Goal: Information Seeking & Learning: Learn about a topic

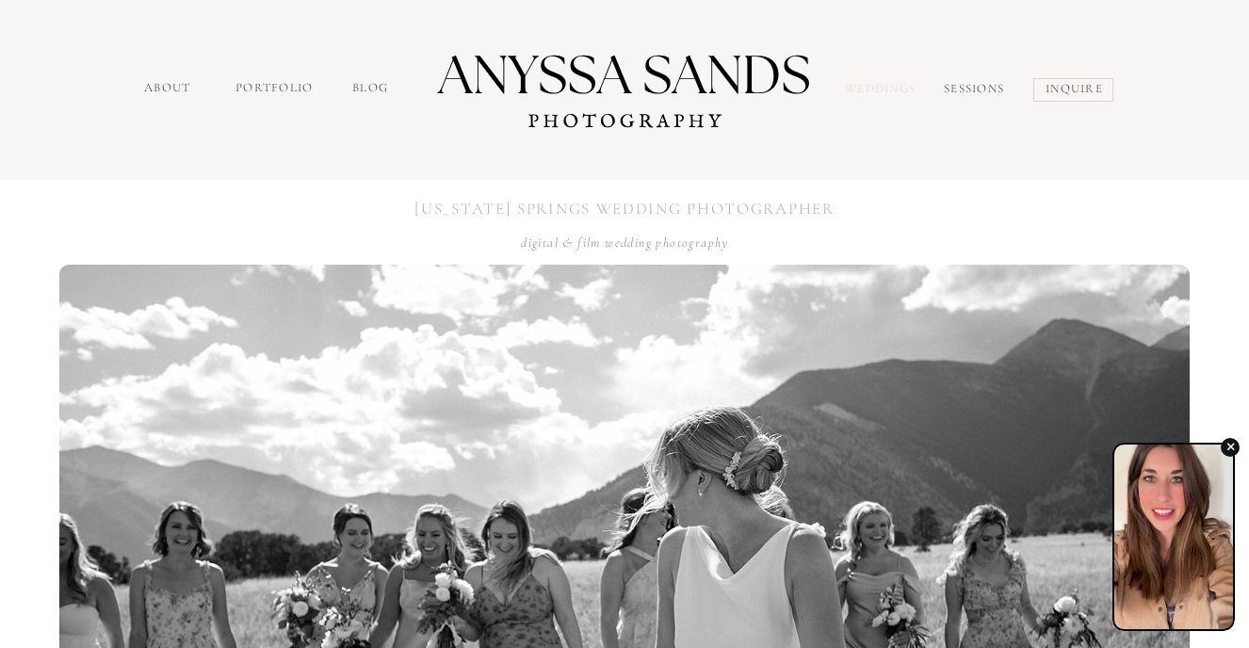
click at [876, 91] on nav "Weddings" at bounding box center [884, 91] width 79 height 22
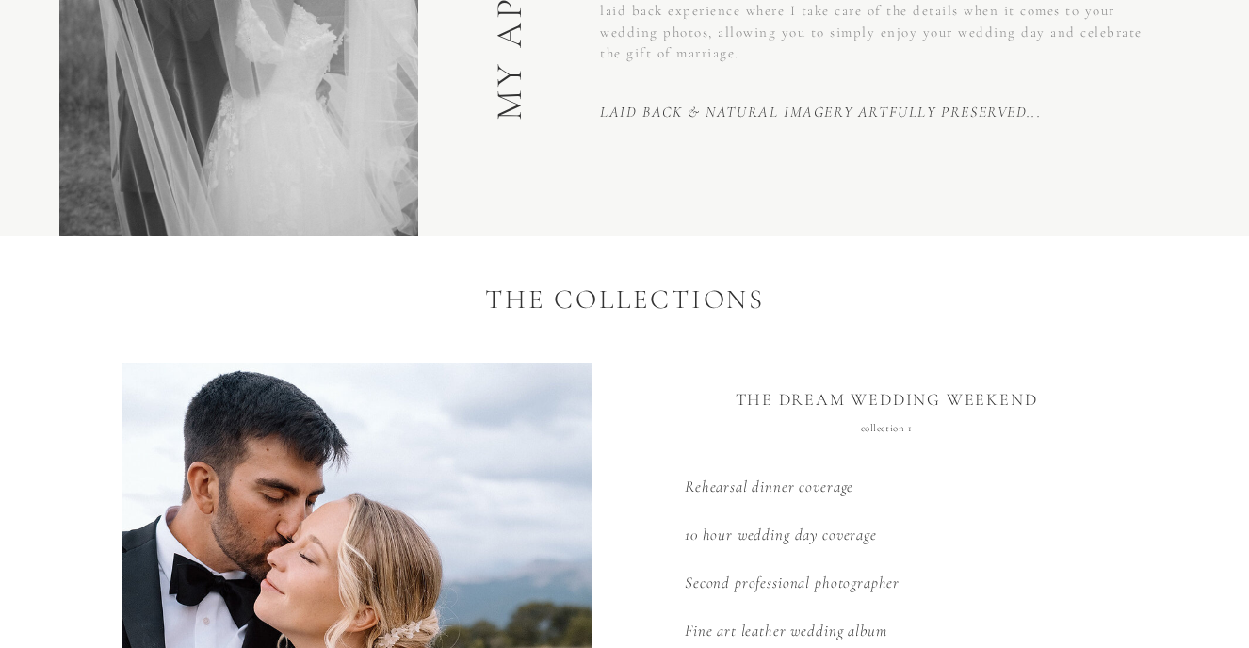
scroll to position [2457, 0]
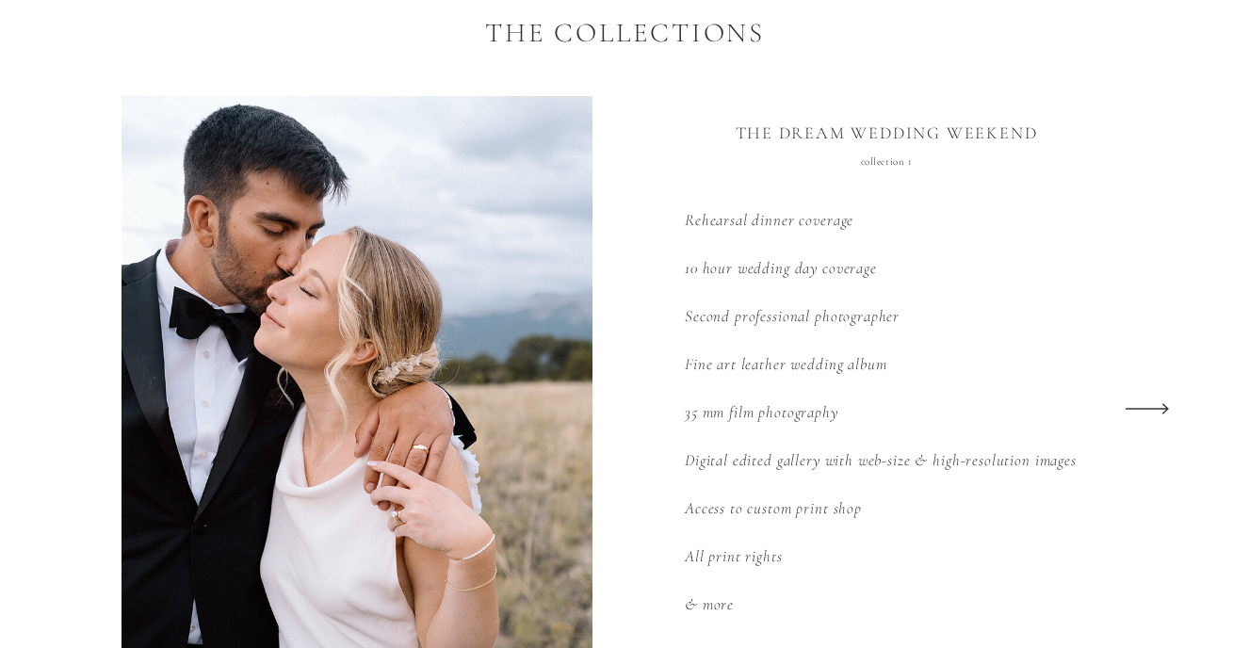
click at [1163, 408] on icon at bounding box center [1147, 408] width 57 height 73
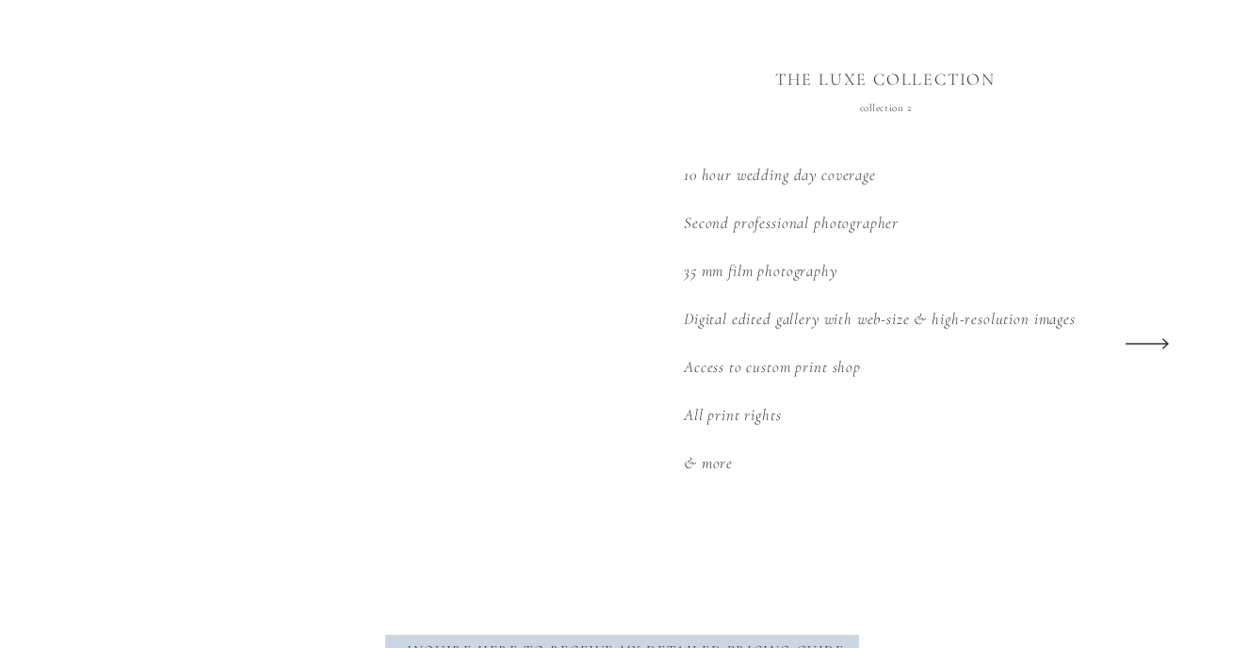
scroll to position [2561, 0]
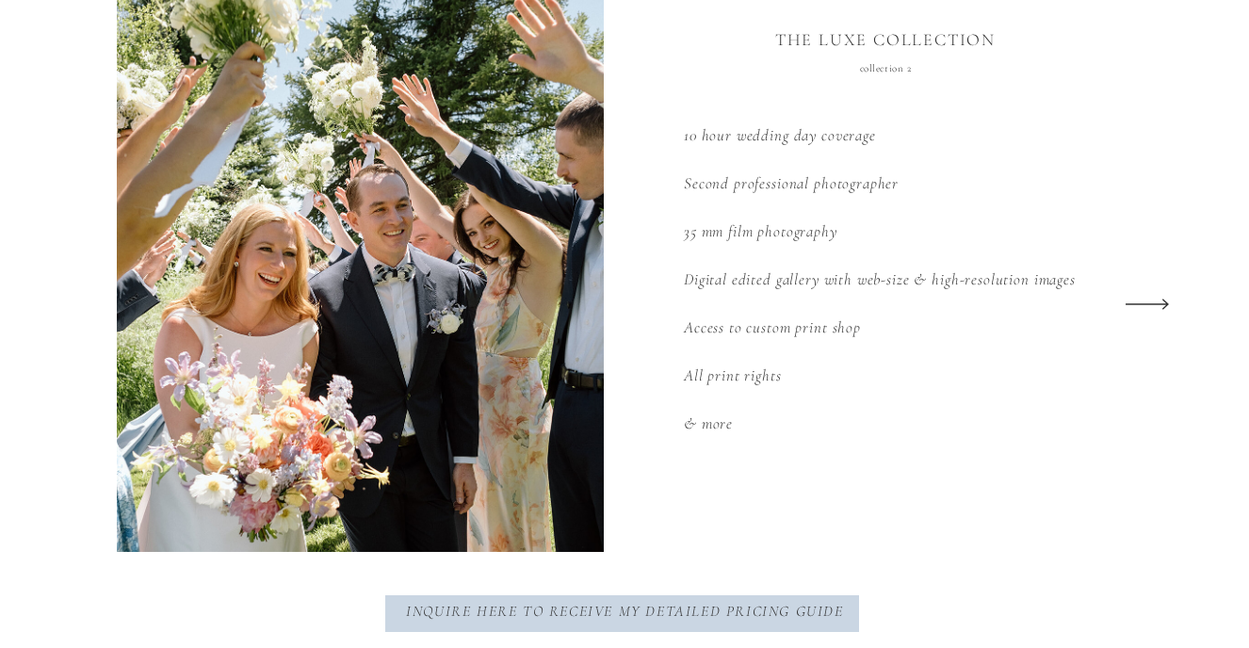
click at [1148, 302] on icon at bounding box center [1147, 304] width 57 height 73
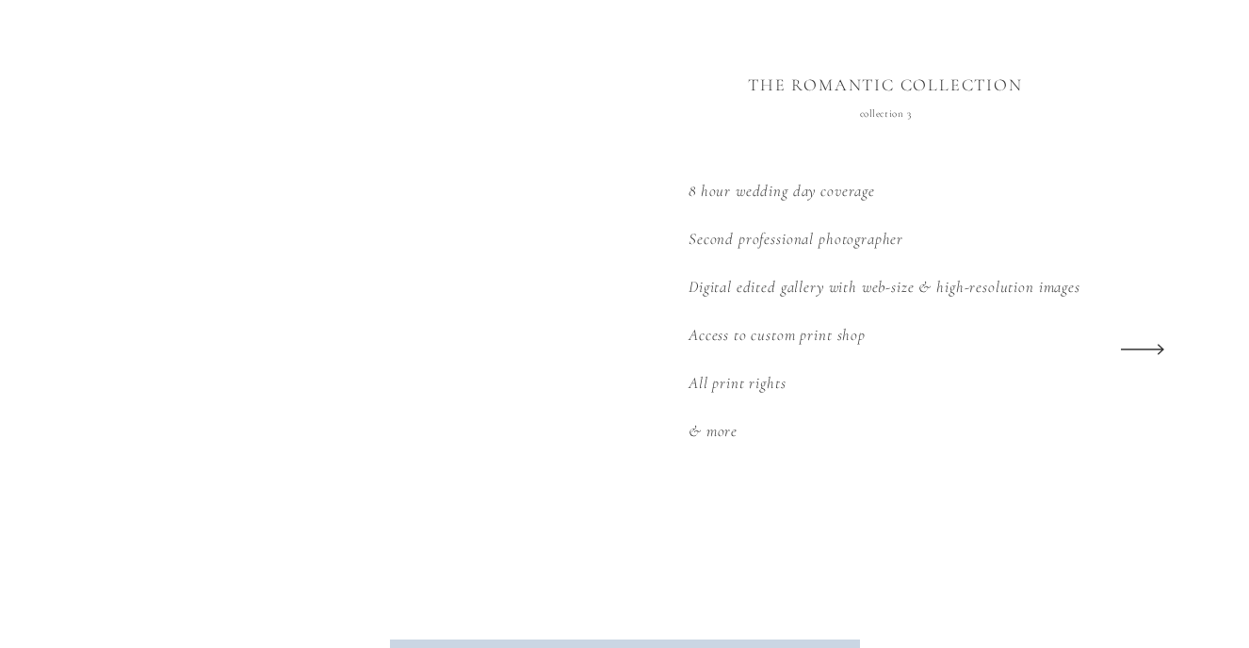
scroll to position [2518, 0]
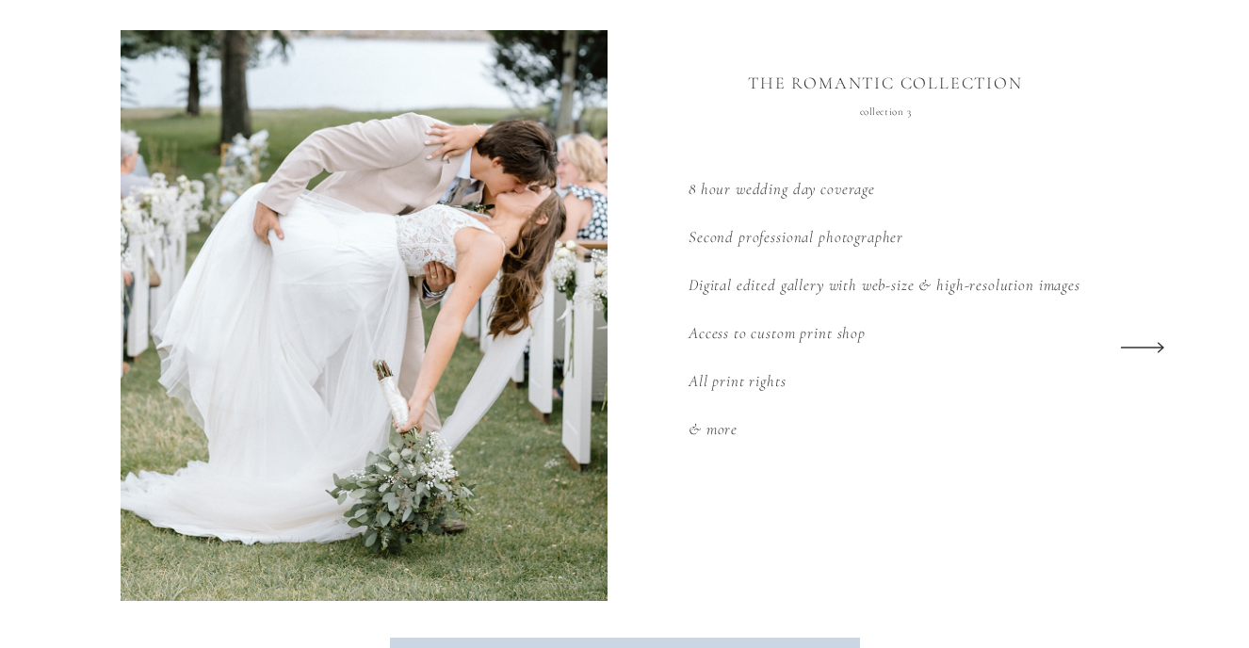
click at [1149, 345] on icon at bounding box center [1143, 347] width 57 height 73
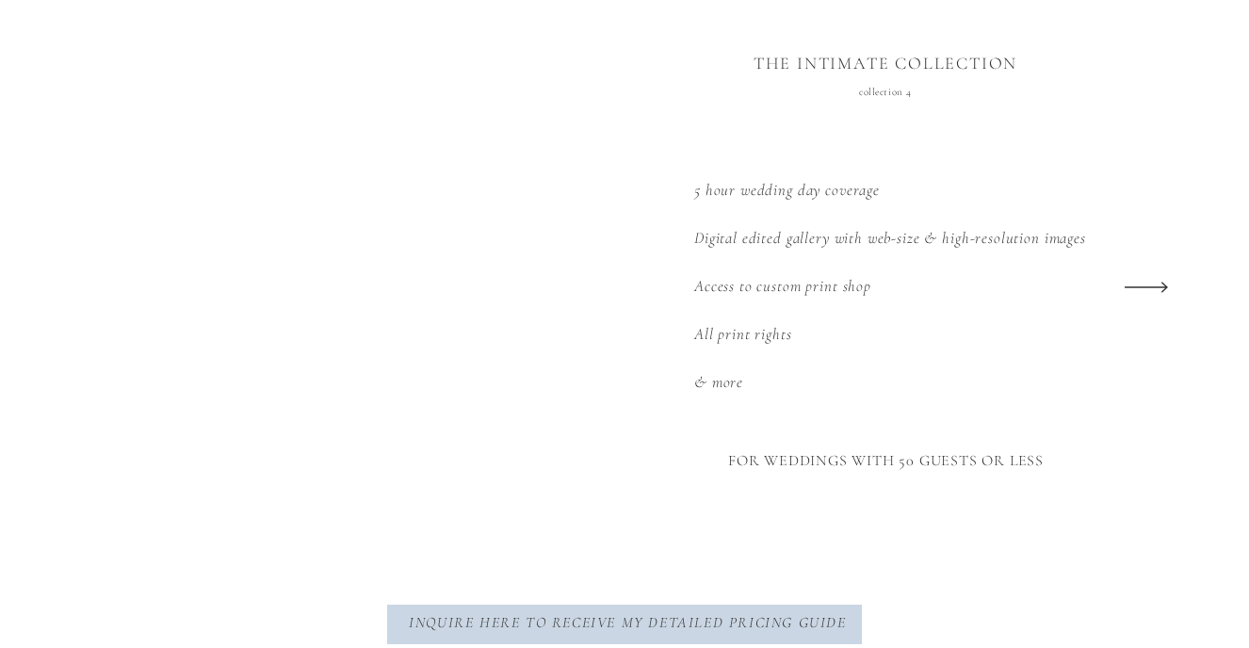
scroll to position [2544, 0]
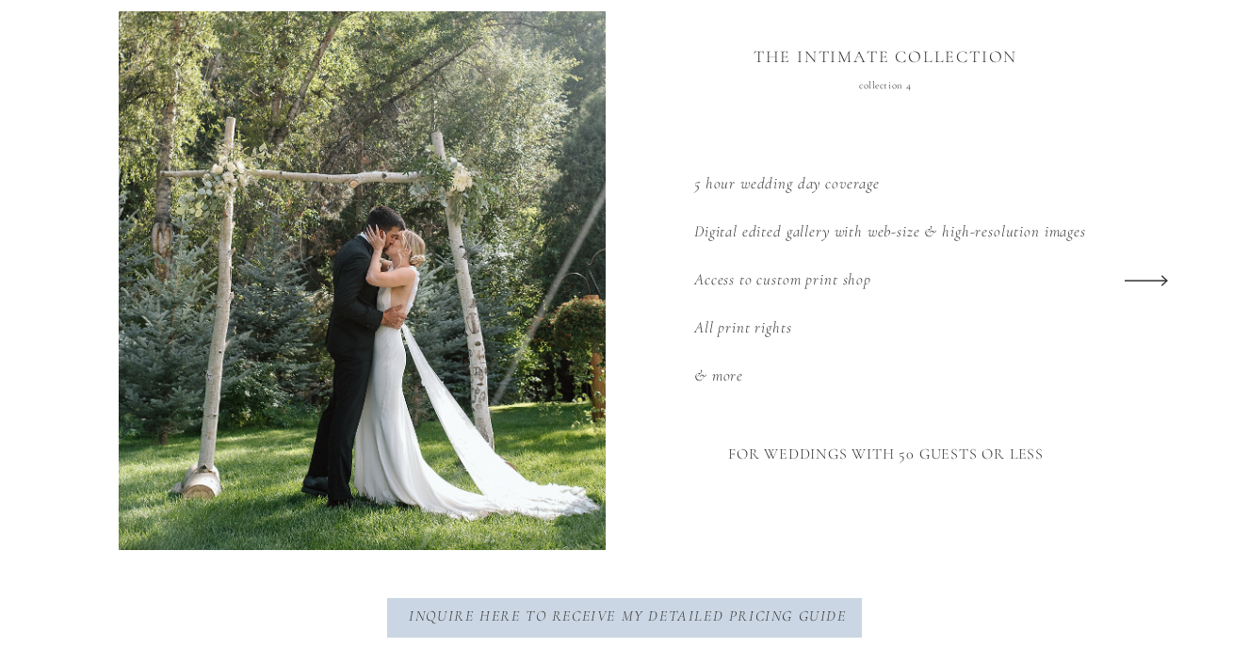
click at [1155, 270] on icon at bounding box center [1147, 280] width 57 height 73
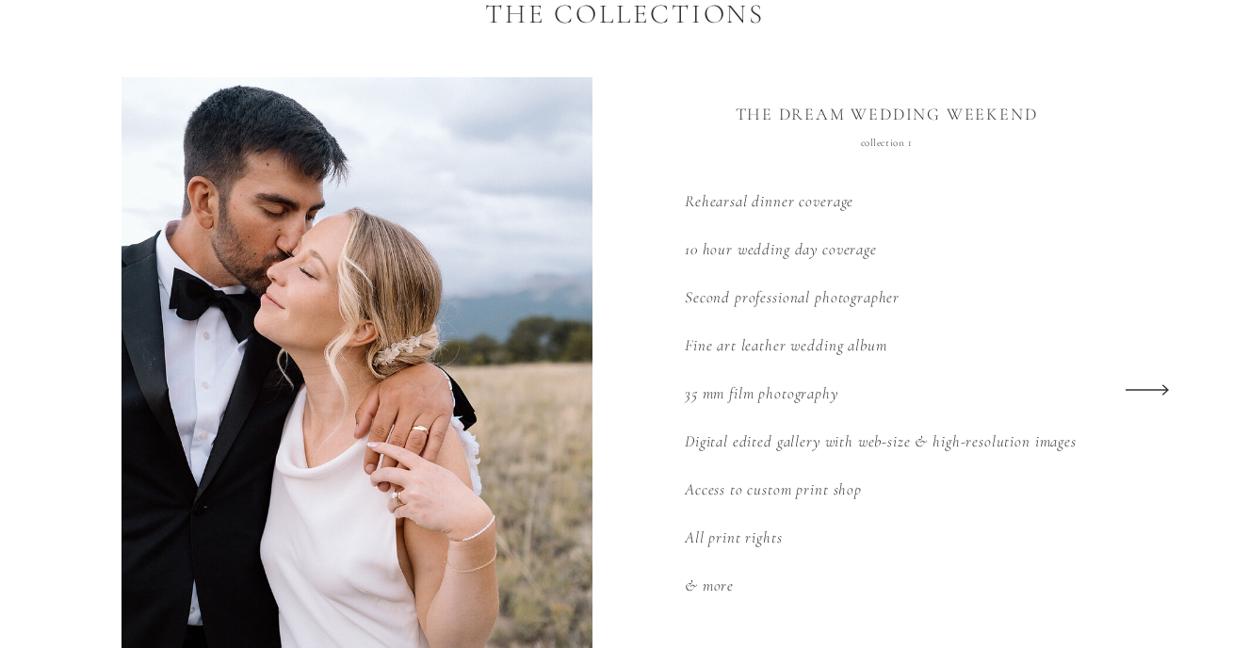
scroll to position [2476, 0]
click at [1151, 389] on polygon at bounding box center [1147, 389] width 43 height 11
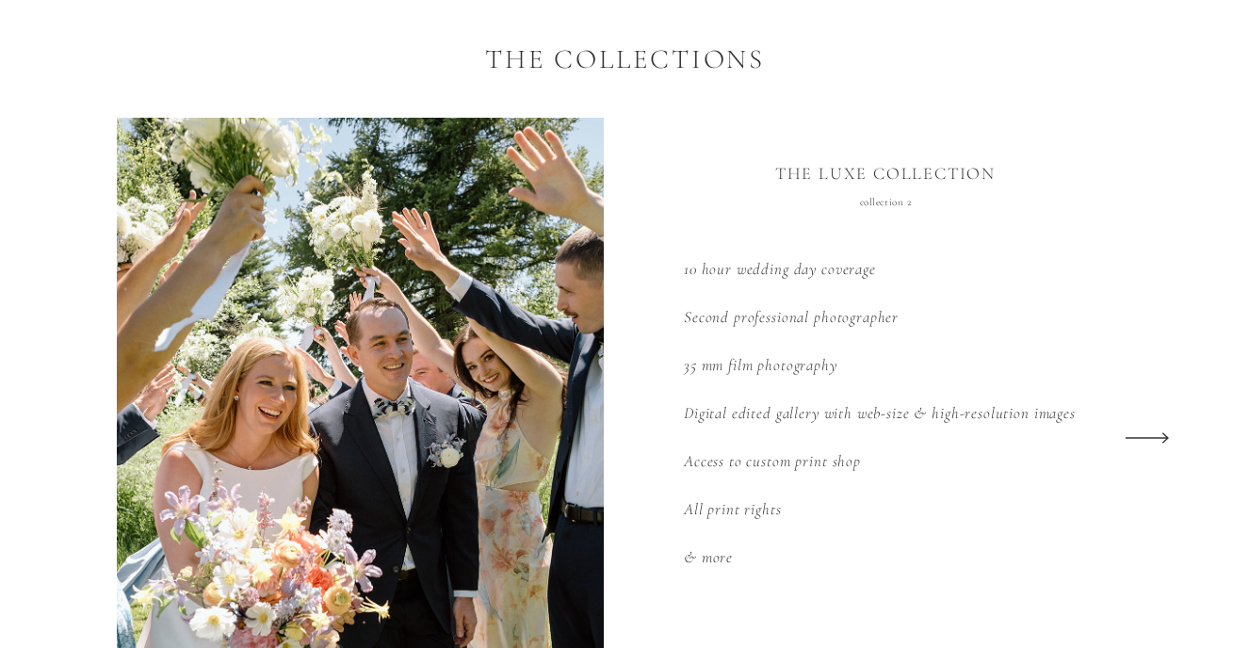
scroll to position [2426, 0]
click at [1165, 437] on icon at bounding box center [1147, 438] width 57 height 73
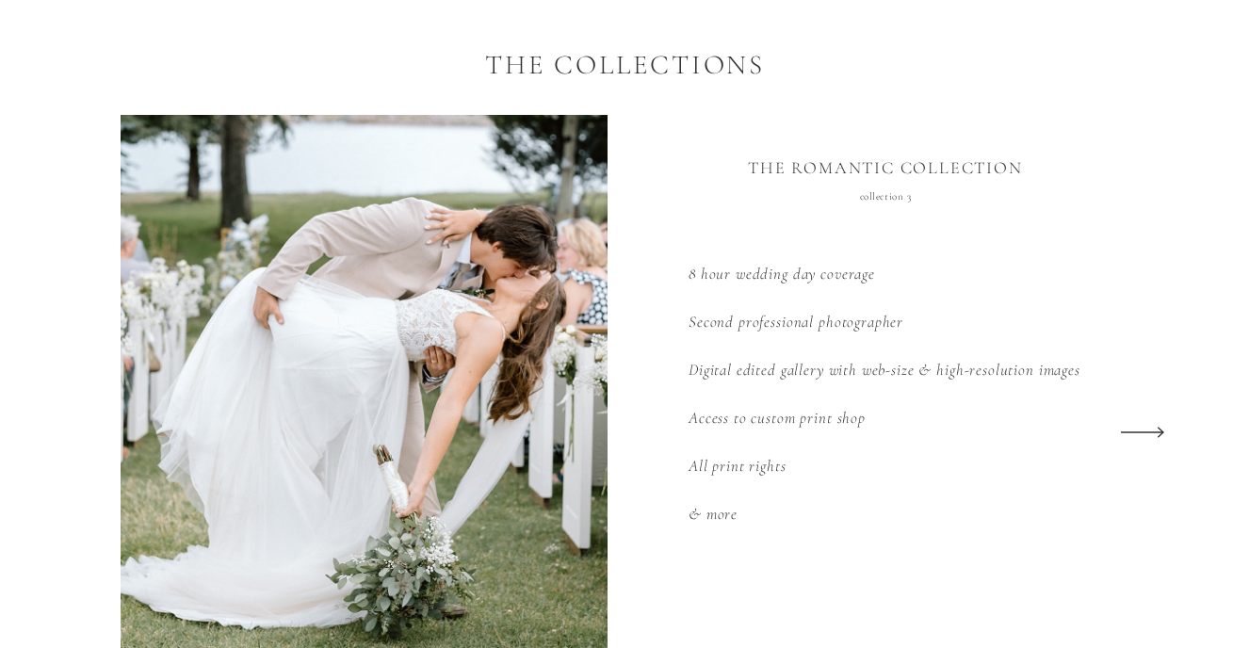
scroll to position [2482, 0]
